Goal: Information Seeking & Learning: Understand process/instructions

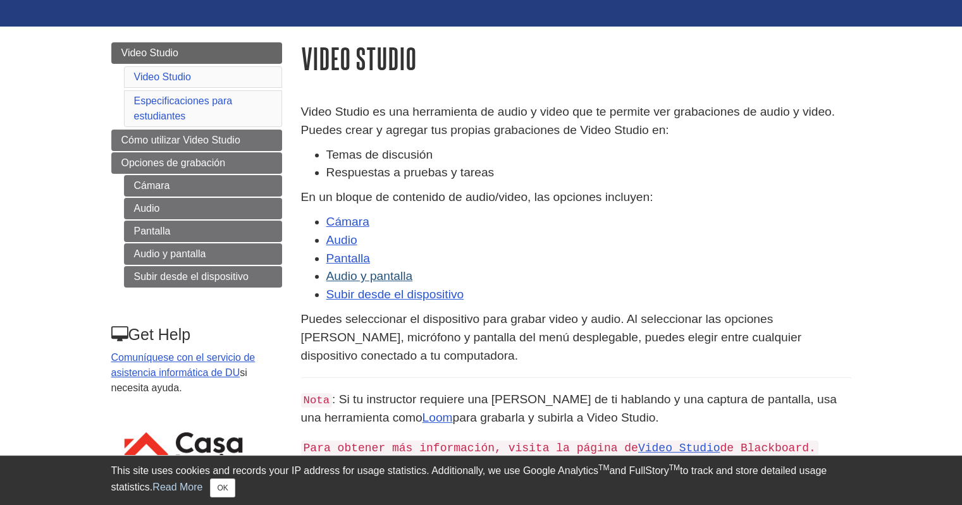
scroll to position [106, 0]
click at [359, 224] on link "Cámara" at bounding box center [347, 221] width 43 height 13
click at [344, 245] on link "Audio" at bounding box center [341, 239] width 31 height 13
click at [360, 254] on link "Pantalla" at bounding box center [348, 258] width 44 height 13
click at [383, 273] on link "Audio y pantalla" at bounding box center [369, 275] width 87 height 13
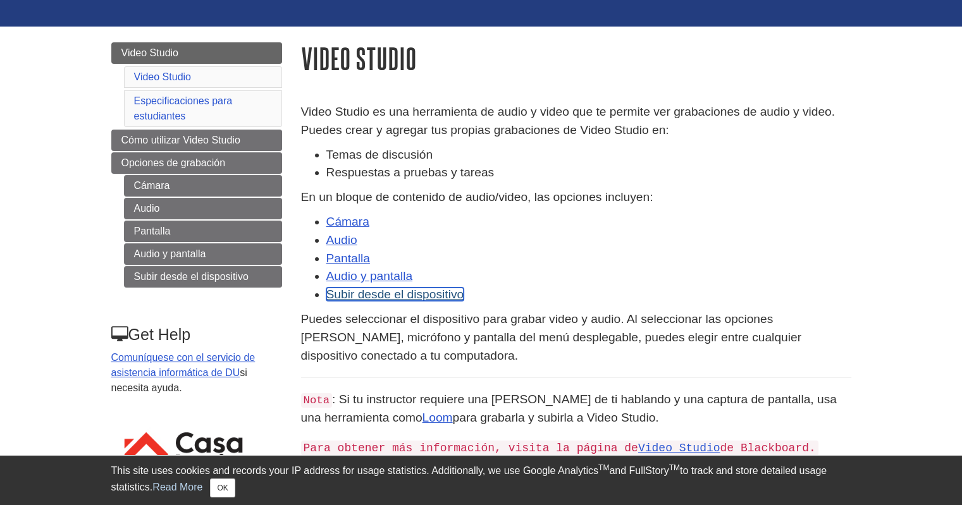
click at [372, 293] on link "Subir desde el dispositivo" at bounding box center [395, 294] width 138 height 13
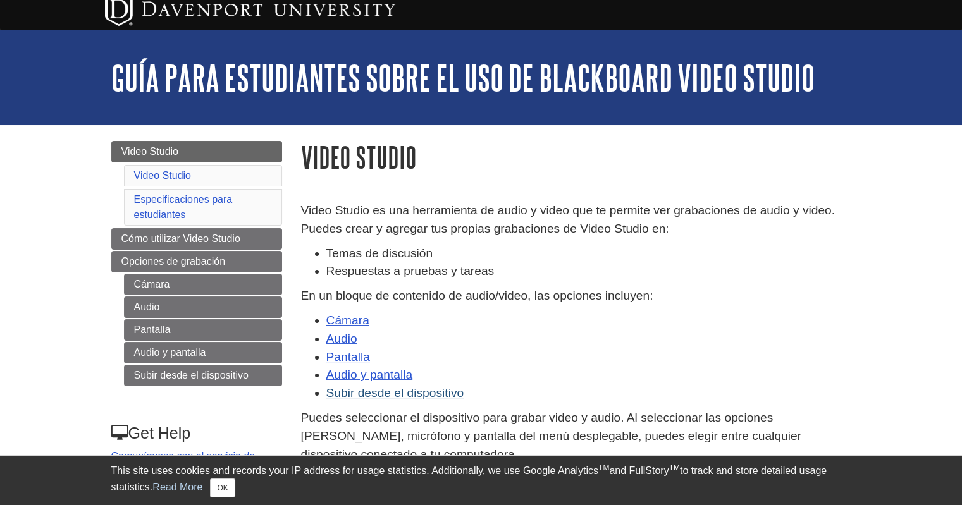
scroll to position [5, 0]
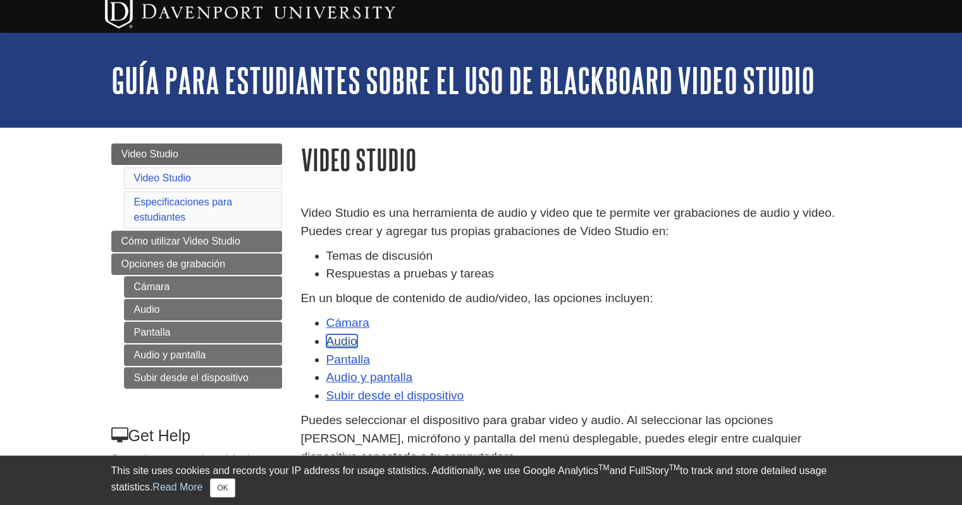
click at [346, 343] on link "Audio" at bounding box center [341, 341] width 31 height 13
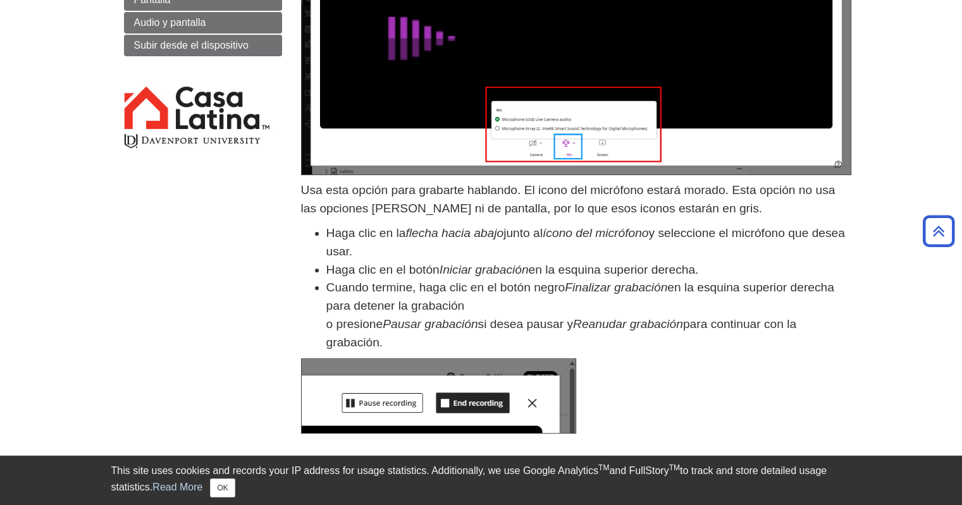
scroll to position [299, 0]
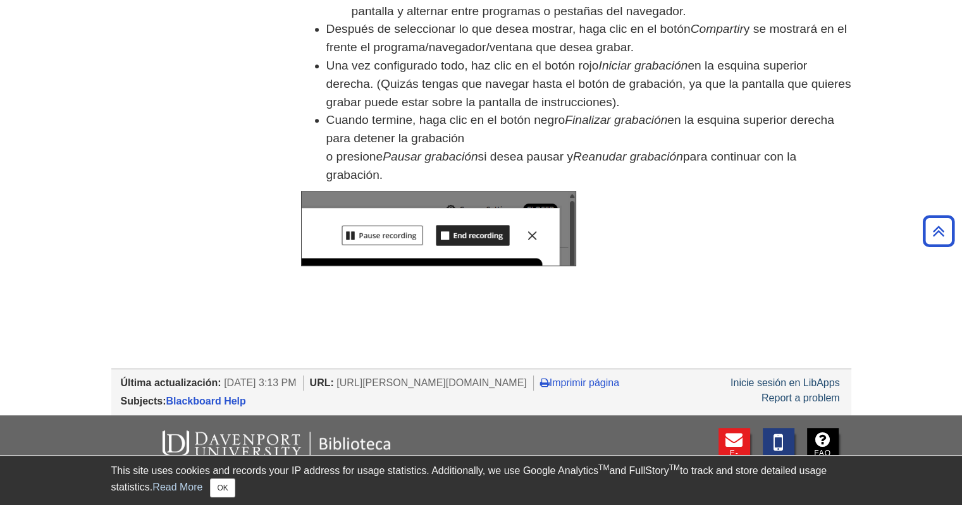
scroll to position [713, 0]
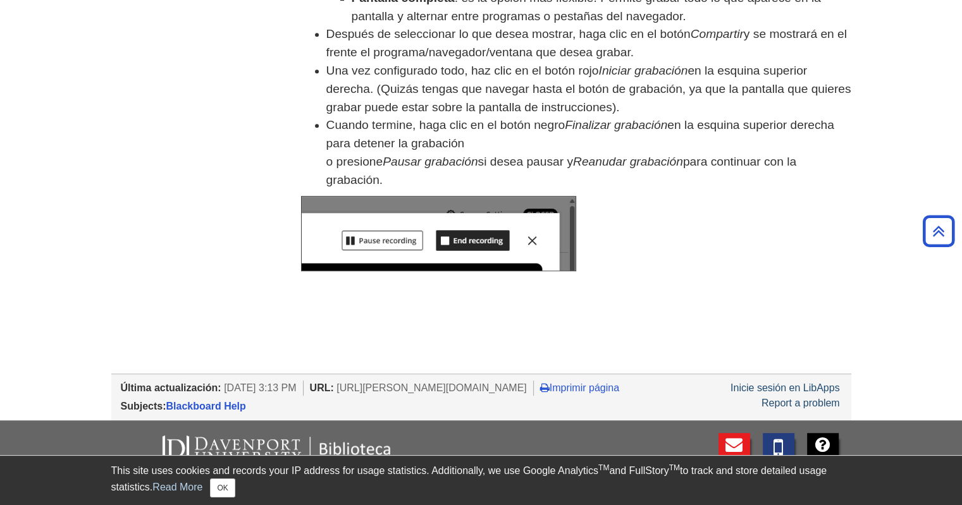
click at [807, 127] on li "Cuando termine, haga clic en el botón negro Finalizar grabación en la esquina s…" at bounding box center [588, 152] width 525 height 73
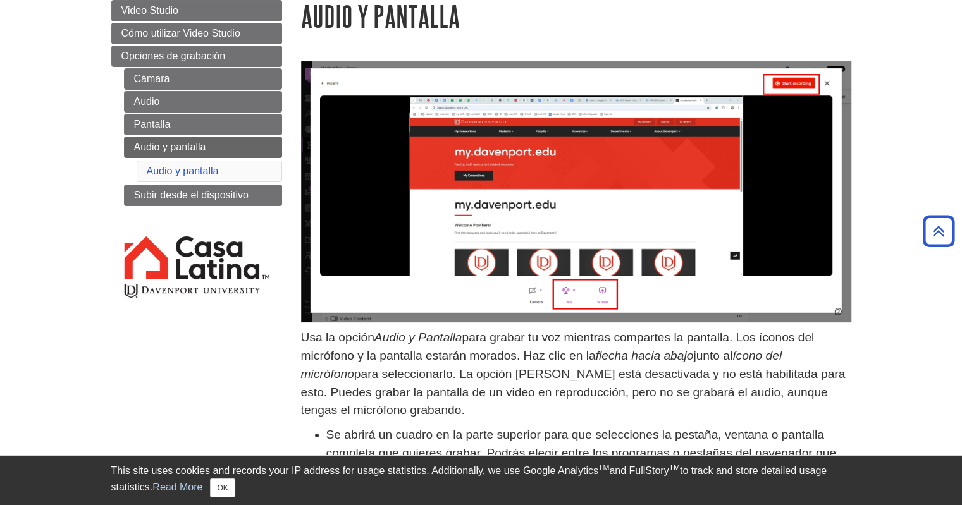
scroll to position [0, 0]
